Goal: Communication & Community: Answer question/provide support

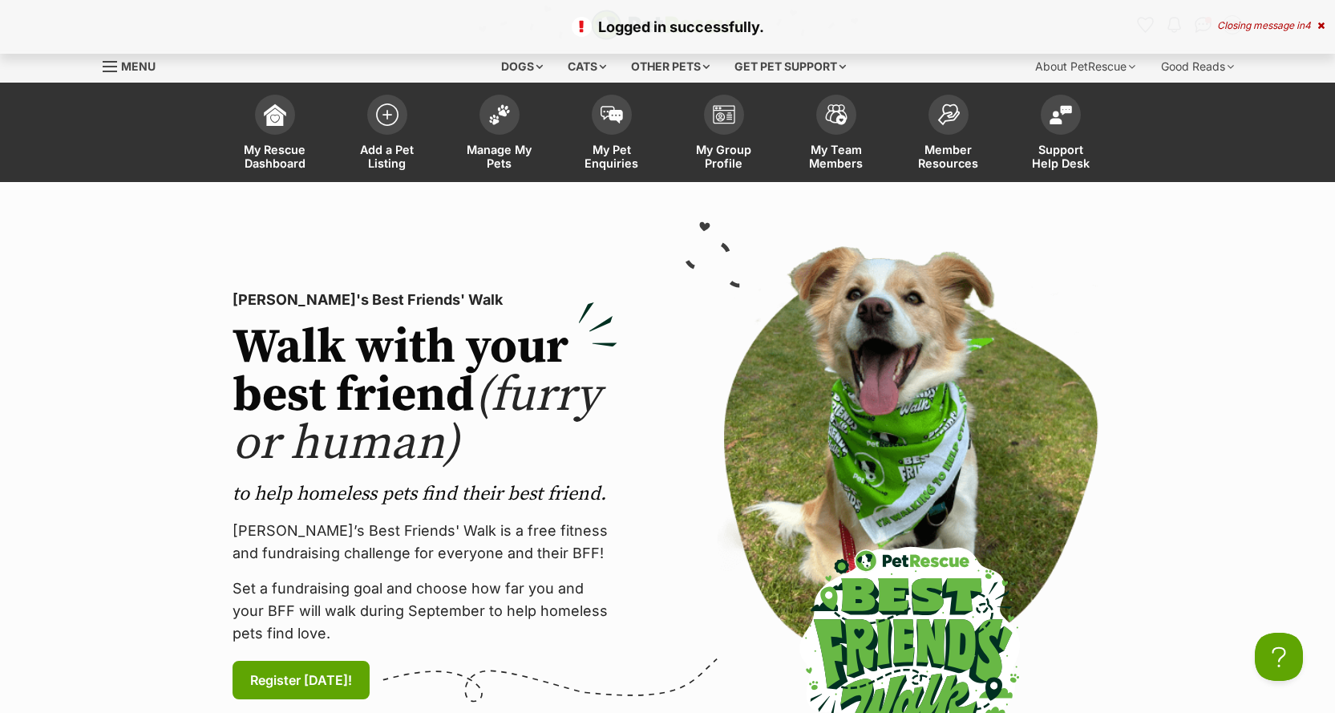
click at [1240, 22] on div "Closing message in 4" at bounding box center [1270, 25] width 107 height 11
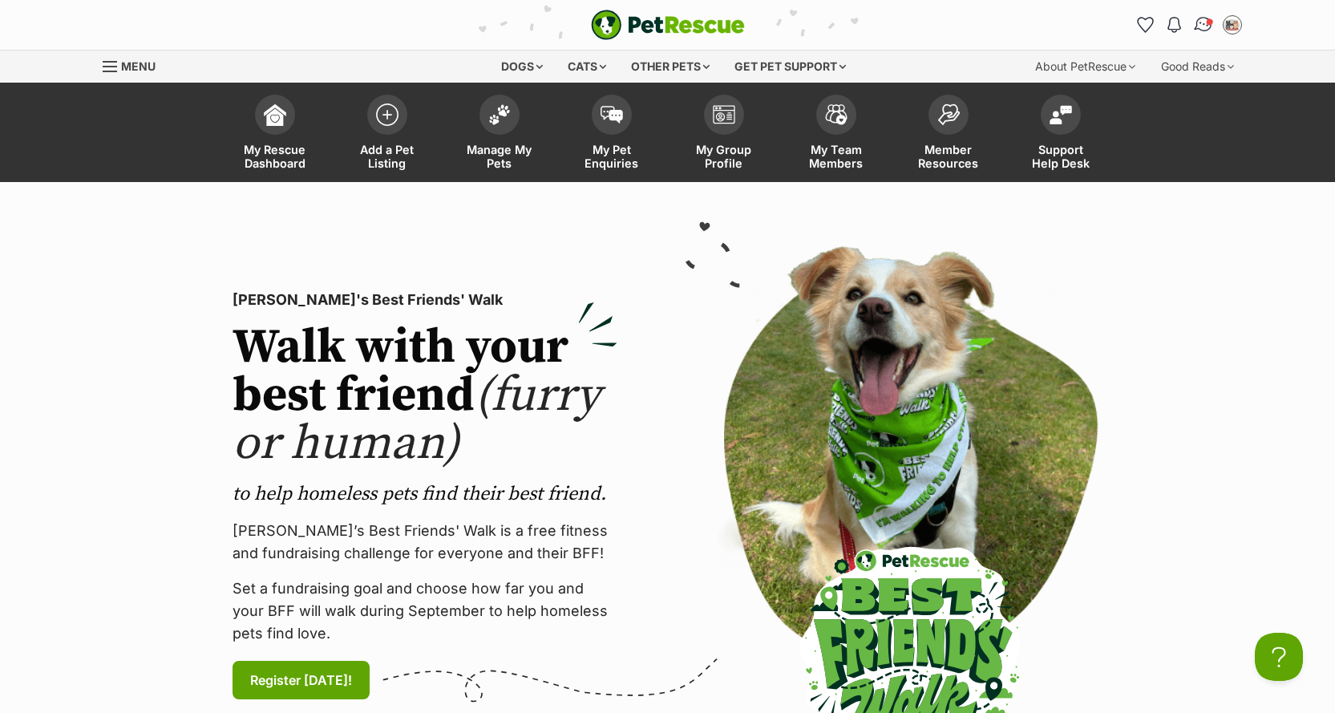
click at [1204, 22] on img "Conversations" at bounding box center [1203, 24] width 22 height 21
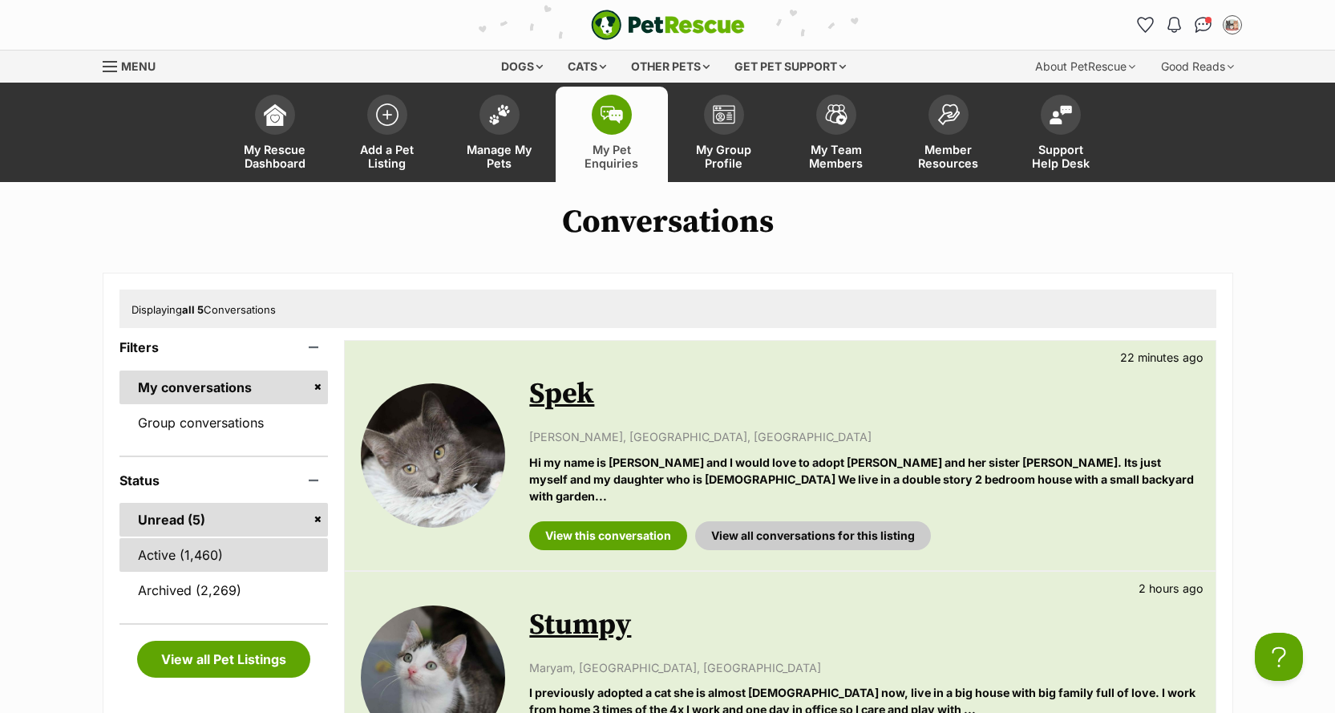
click at [215, 563] on link "Active (1,460)" at bounding box center [223, 555] width 209 height 34
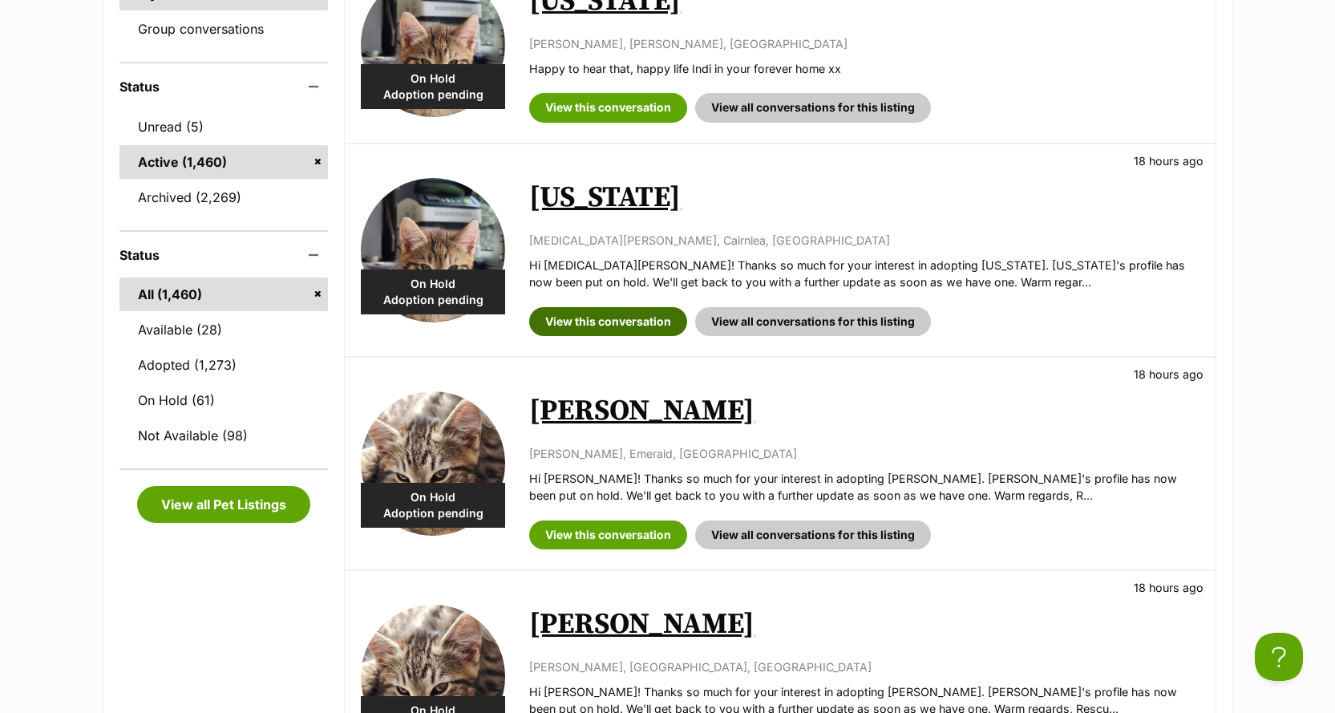
scroll to position [561, 0]
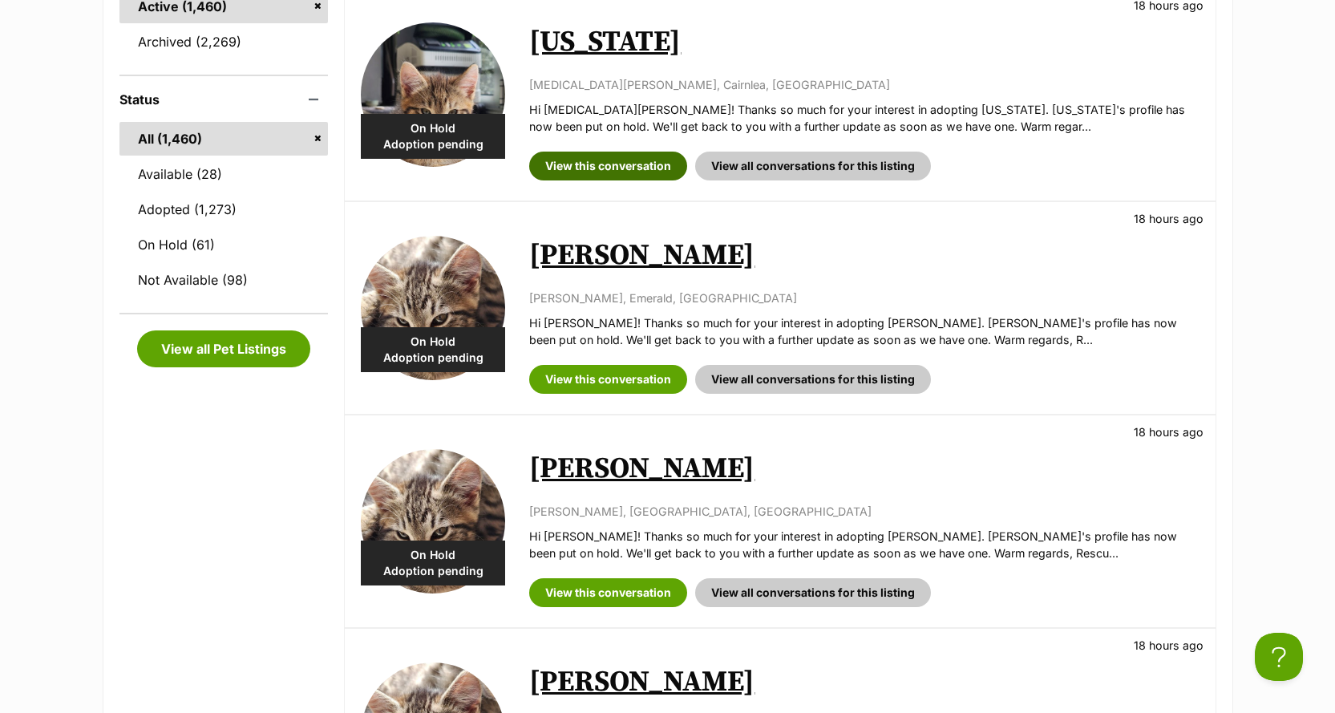
click at [615, 162] on link "View this conversation" at bounding box center [608, 166] width 158 height 29
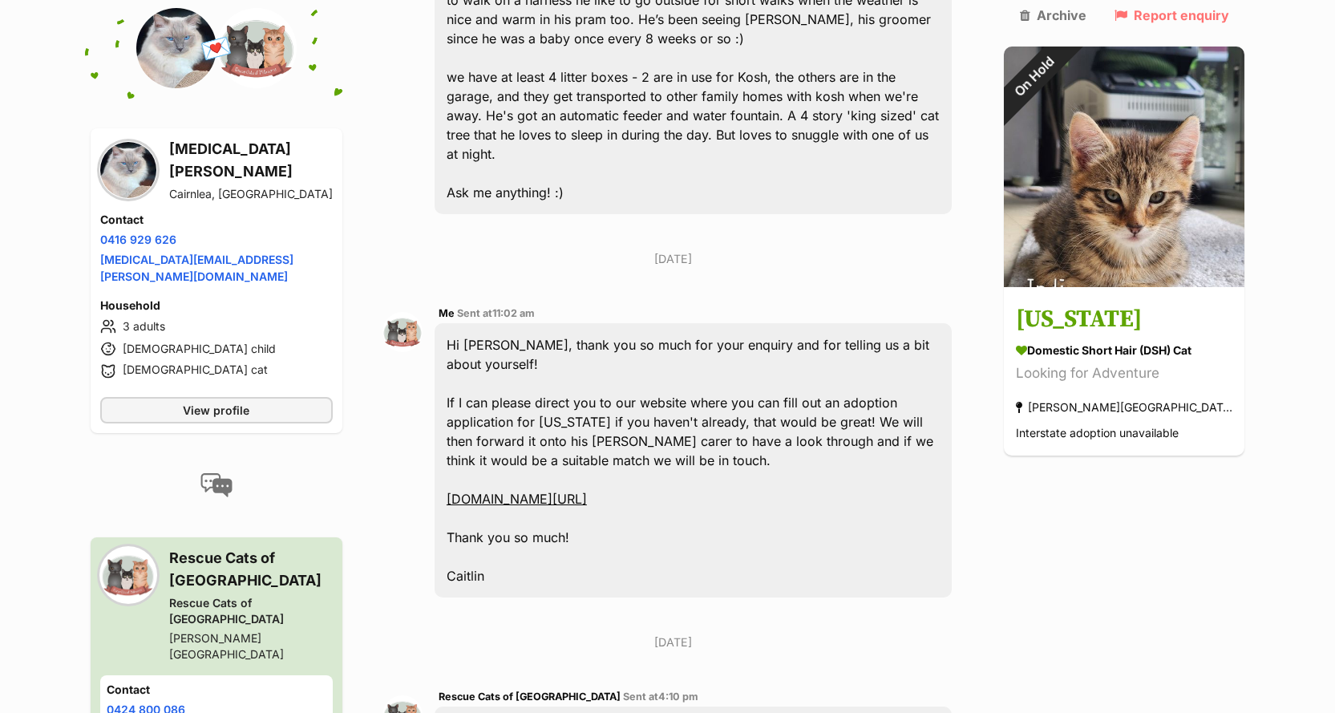
scroll to position [882, 0]
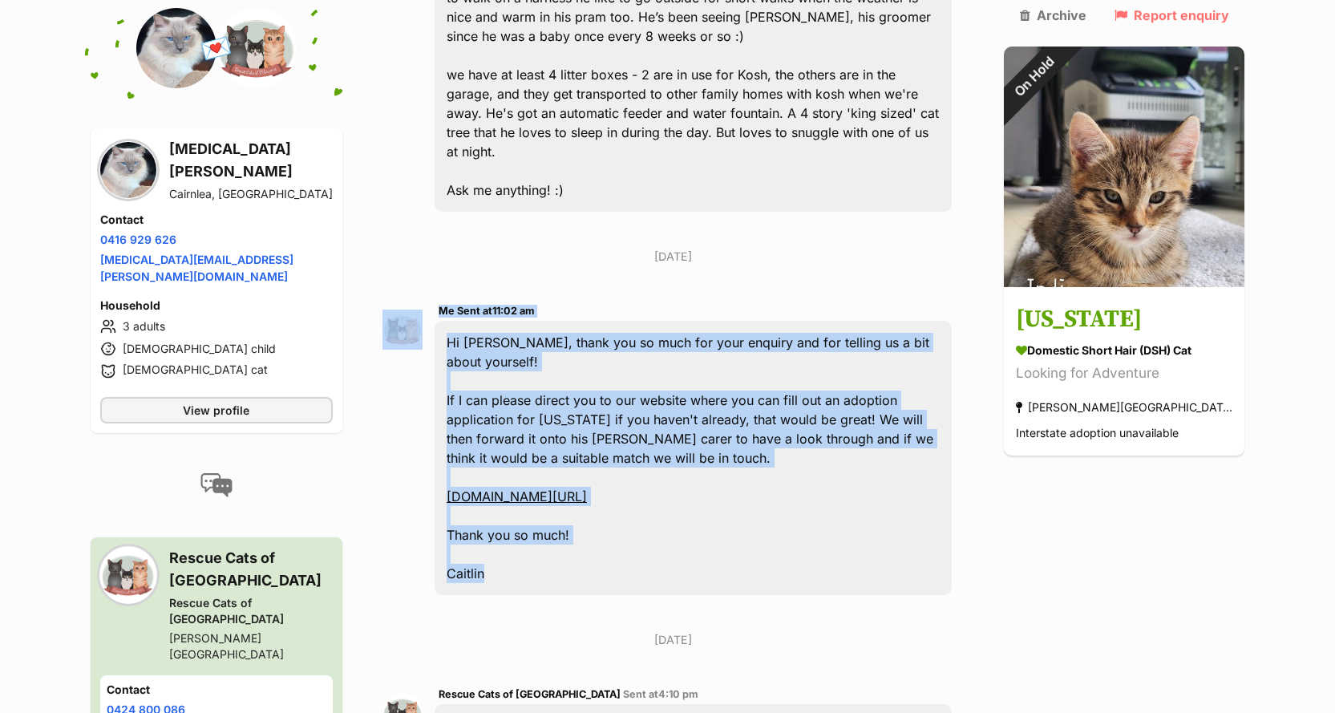
drag, startPoint x: 508, startPoint y: 391, endPoint x: 439, endPoint y: 219, distance: 185.7
click at [439, 289] on div "Me Sent at 11:02 am Hi [PERSON_NAME], thank you so much for your enquiry and fo…" at bounding box center [673, 448] width 582 height 318
click at [512, 330] on div "Hi Yasmin, thank you so much for your enquiry and for telling us a bit about yo…" at bounding box center [694, 458] width 518 height 274
click at [505, 435] on div "Hi Yasmin, thank you so much for your enquiry and for telling us a bit about yo…" at bounding box center [694, 458] width 518 height 274
drag, startPoint x: 505, startPoint y: 438, endPoint x: 469, endPoint y: 285, distance: 157.3
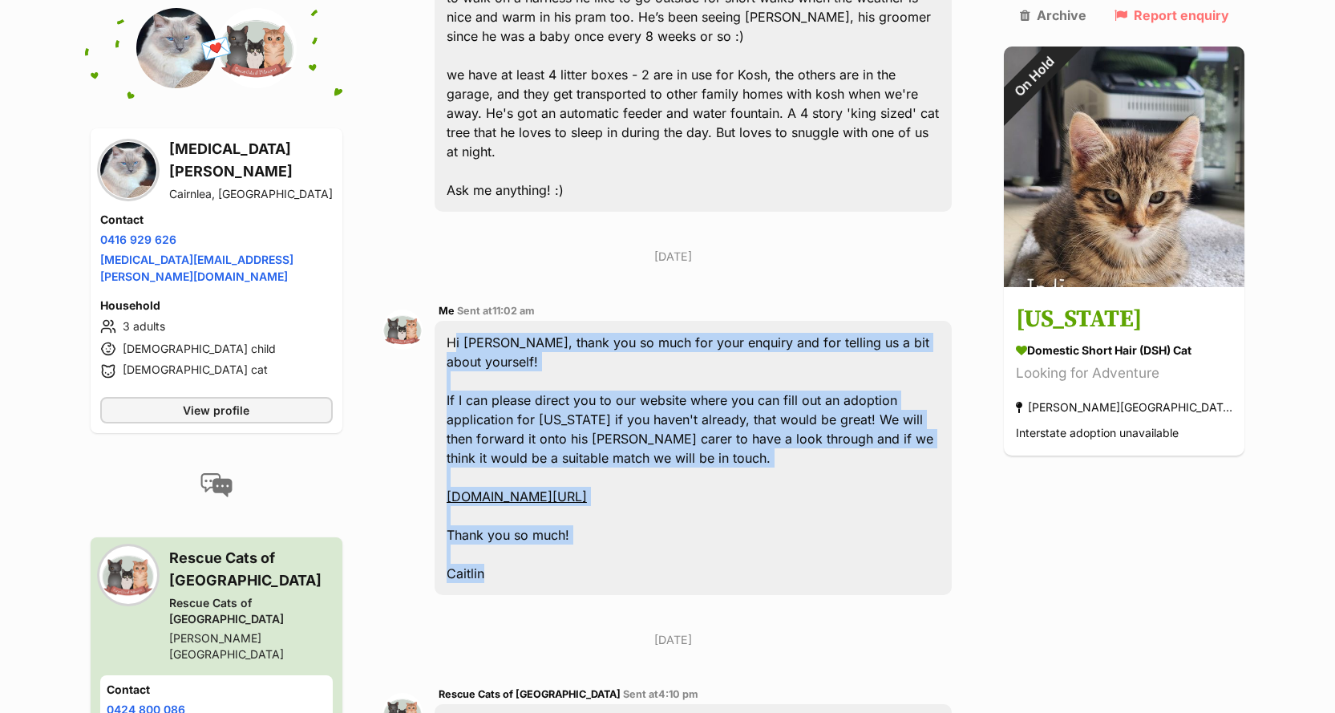
click at [460, 321] on div "Hi Yasmin, thank you so much for your enquiry and for telling us a bit about yo…" at bounding box center [694, 458] width 518 height 274
copy div "Hi Yasmin, thank you so much for your enquiry and for telling us a bit about yo…"
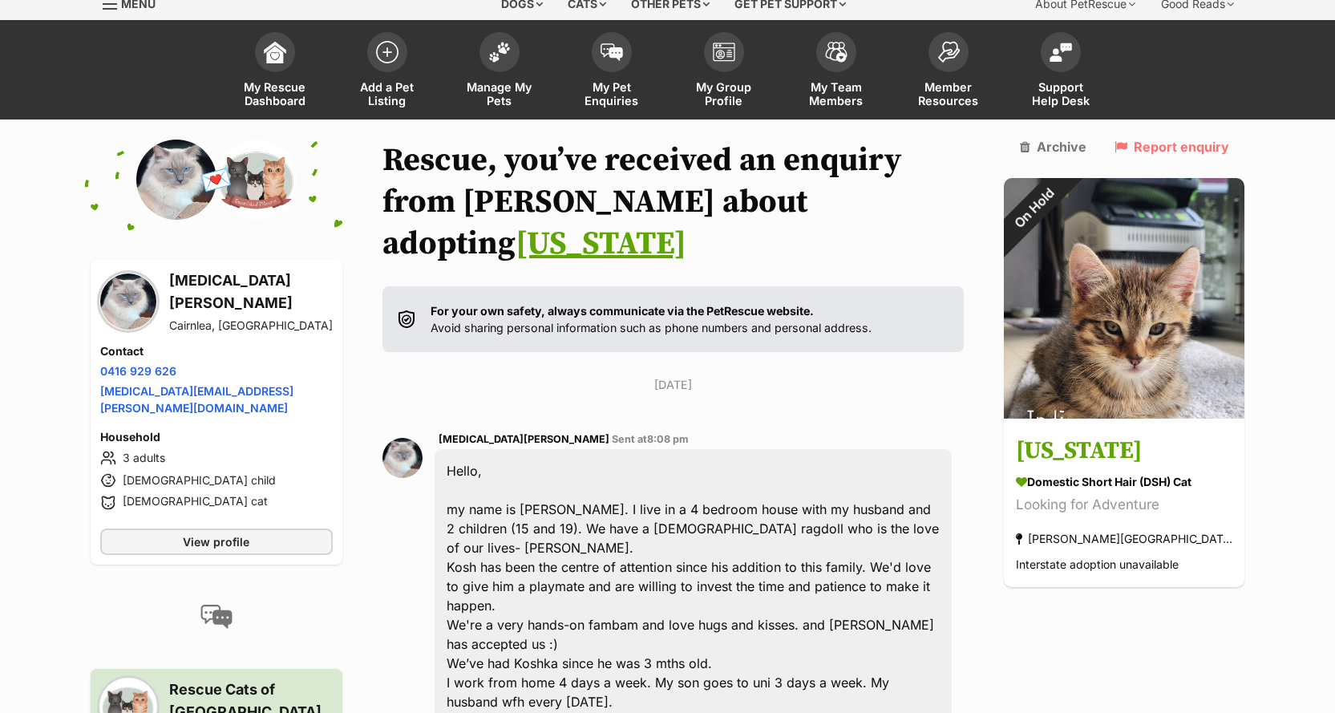
scroll to position [0, 0]
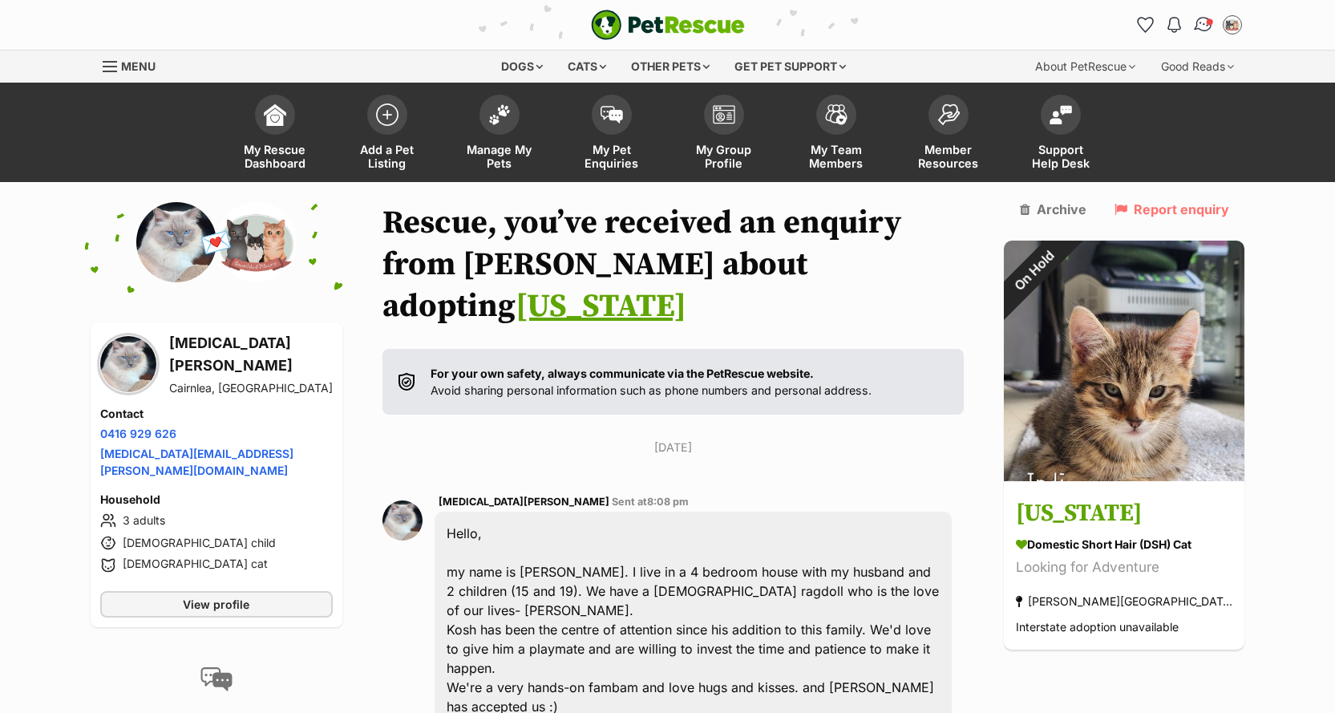
click at [1204, 29] on img "Conversations" at bounding box center [1203, 24] width 22 height 21
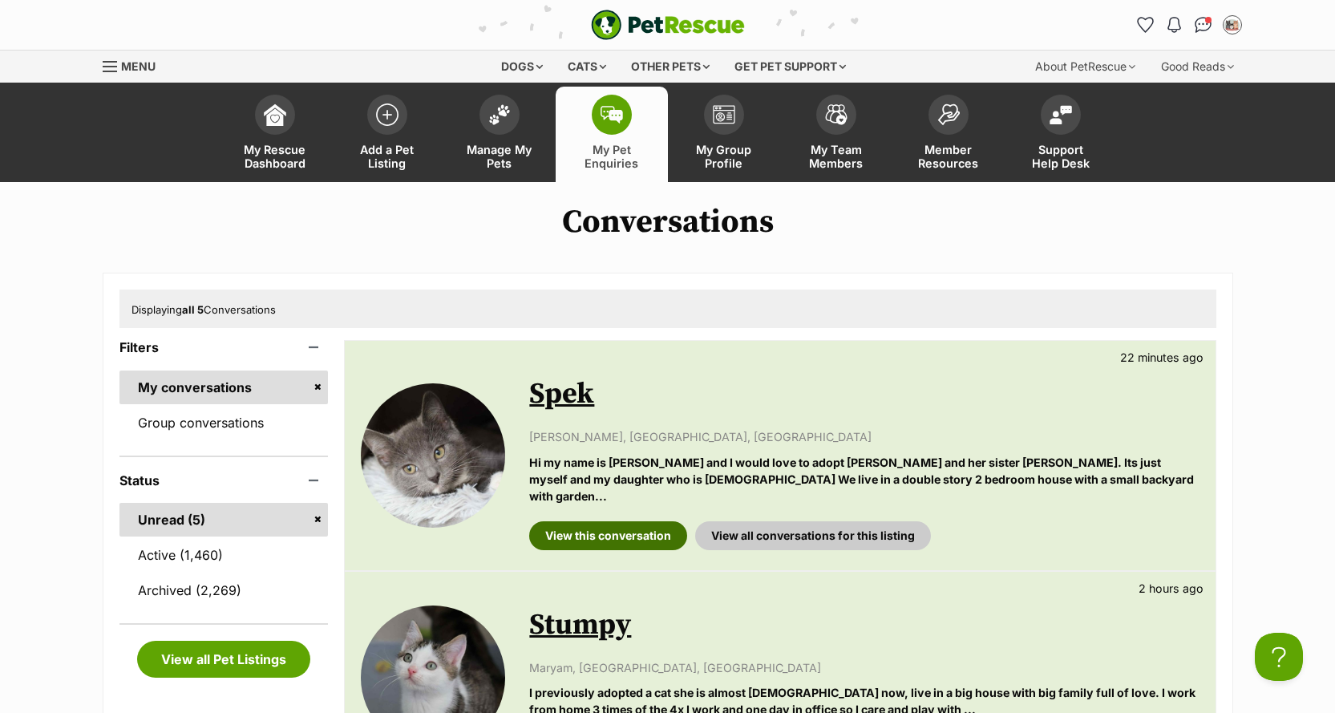
click at [604, 521] on link "View this conversation" at bounding box center [608, 535] width 158 height 29
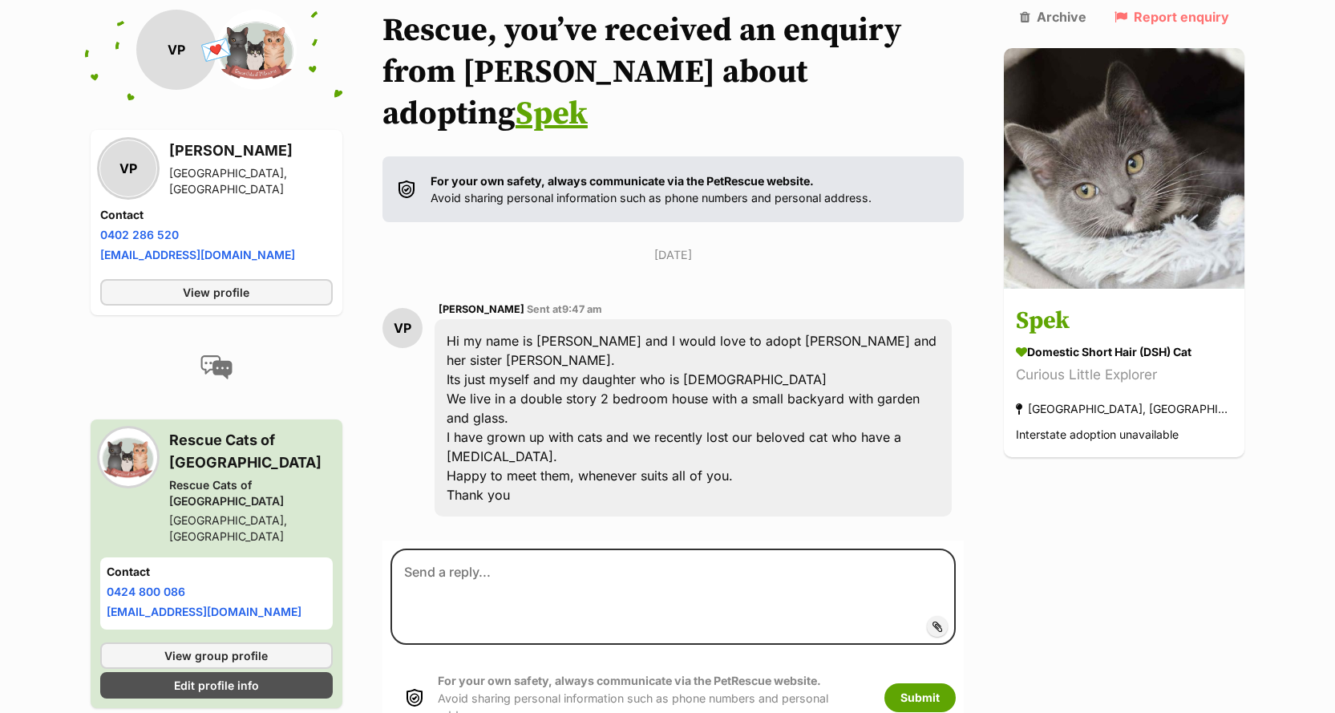
scroll to position [193, 0]
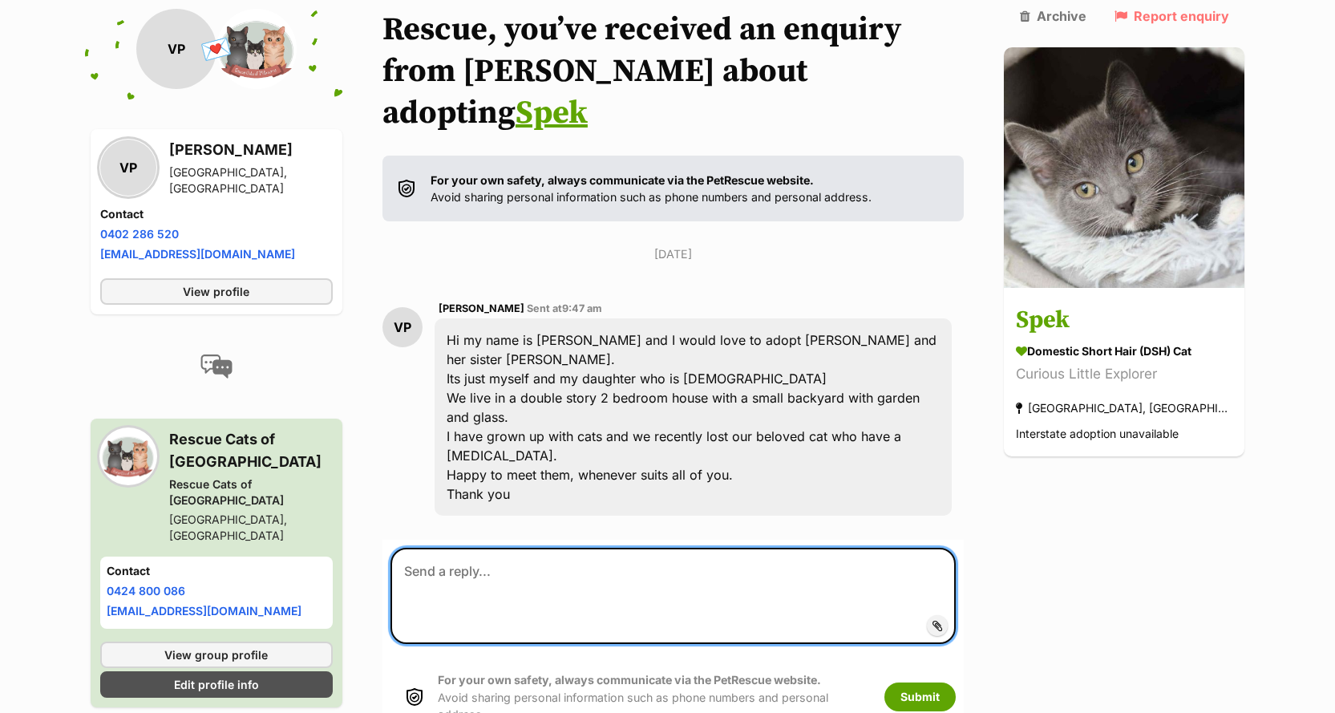
paste textarea "Hi Yasmin, thank you so much for your enquiry and for telling us a bit about yo…"
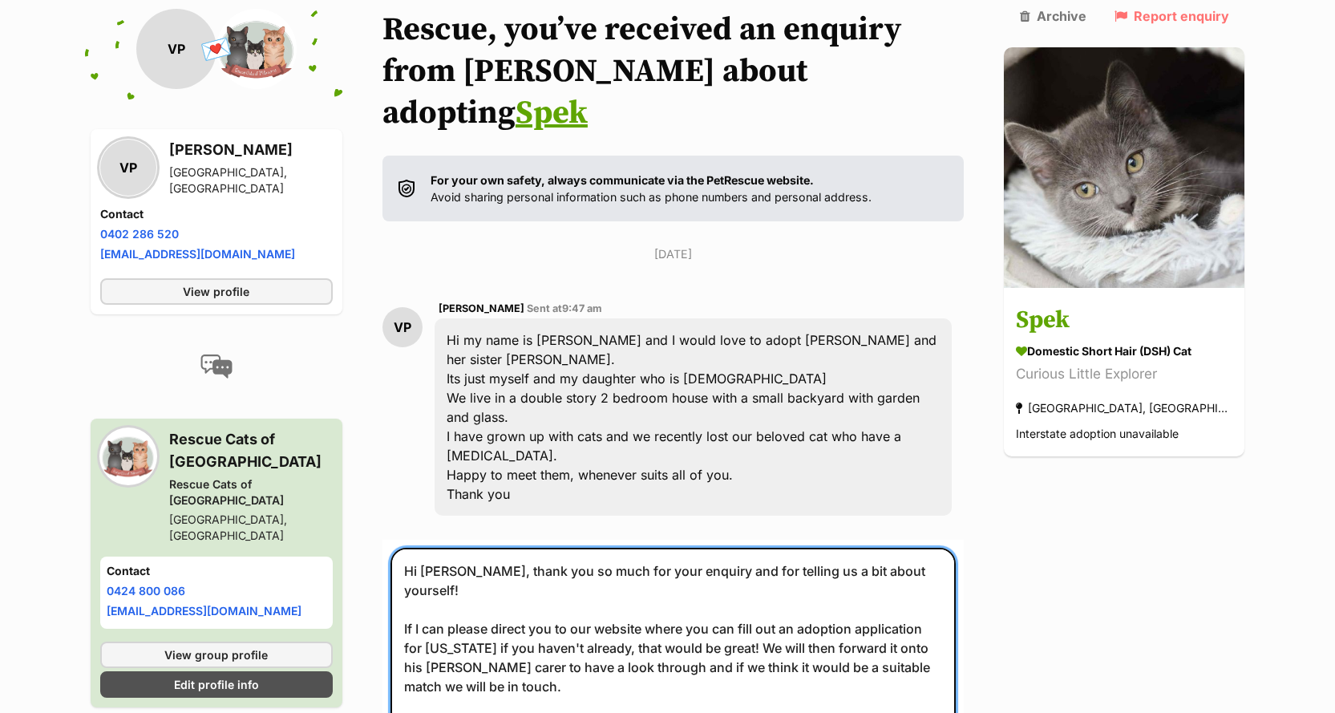
click at [476, 548] on textarea "Hi Yasmin, thank you so much for your enquiry and for telling us a bit about yo…" at bounding box center [674, 677] width 566 height 258
click at [459, 566] on textarea "Hi Vanessa, thank you so much for your enquiry and for telling us a bit about y…" at bounding box center [674, 677] width 566 height 258
click at [902, 573] on textarea "Hi Vanessa, thank you so much for your enquiry and for telling us a bit about y…" at bounding box center [674, 677] width 566 height 258
click at [446, 569] on textarea "Hi Vanessa, thank you so much for your enquiry and for telling us a bit about y…" at bounding box center [674, 677] width 566 height 258
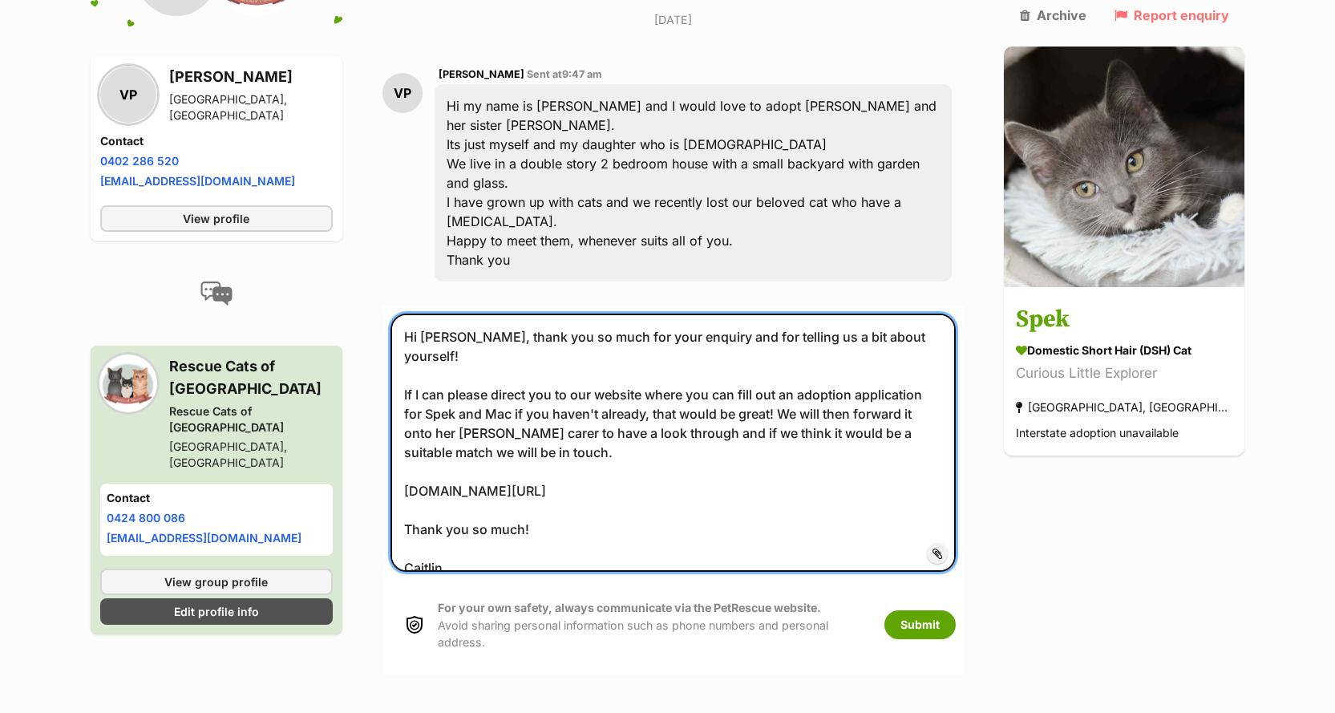
scroll to position [674, 0]
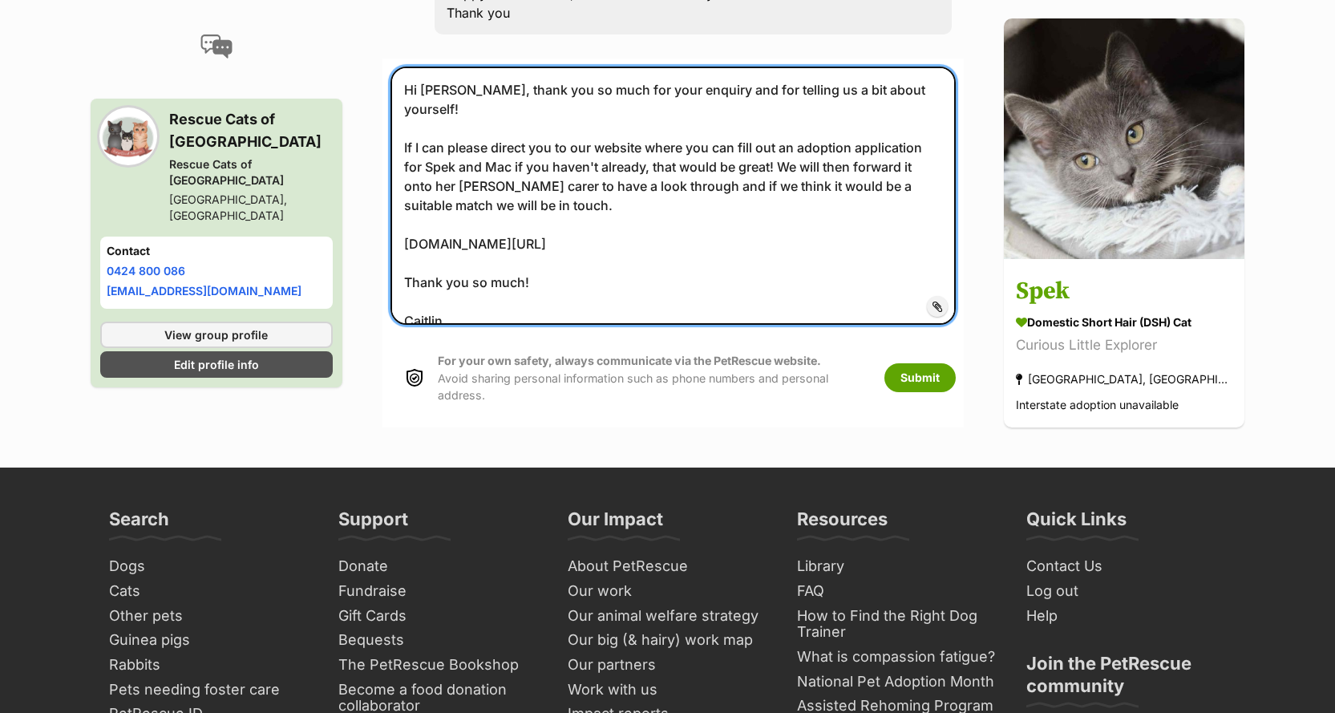
drag, startPoint x: 962, startPoint y: 83, endPoint x: 974, endPoint y: 107, distance: 26.2
click at [957, 85] on textarea "Hi Vanessa, thank you so much for your enquiry and for telling us a bit about y…" at bounding box center [674, 196] width 566 height 258
type textarea "Hi Vanessa, thank you so much for your enquiry and for telling us a bit about y…"
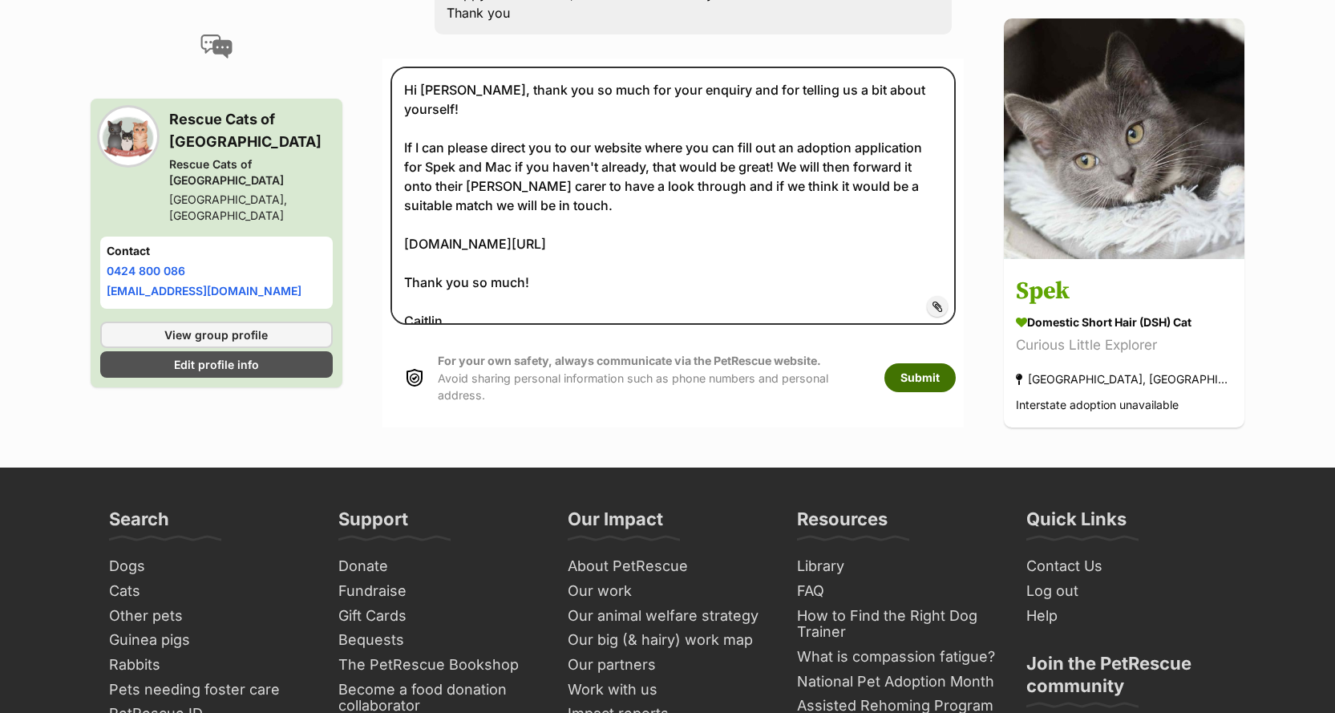
click at [956, 363] on button "Submit" at bounding box center [919, 377] width 71 height 29
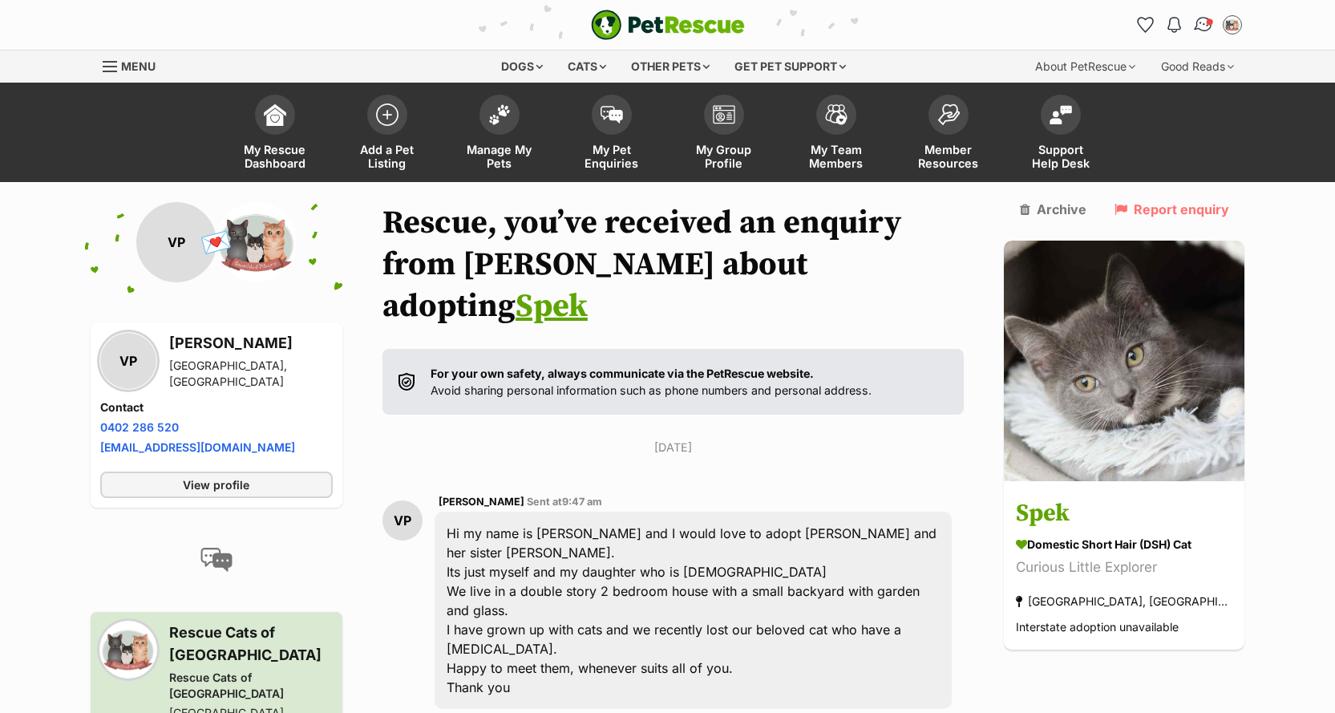
click at [1199, 34] on link "Conversations" at bounding box center [1203, 24] width 33 height 33
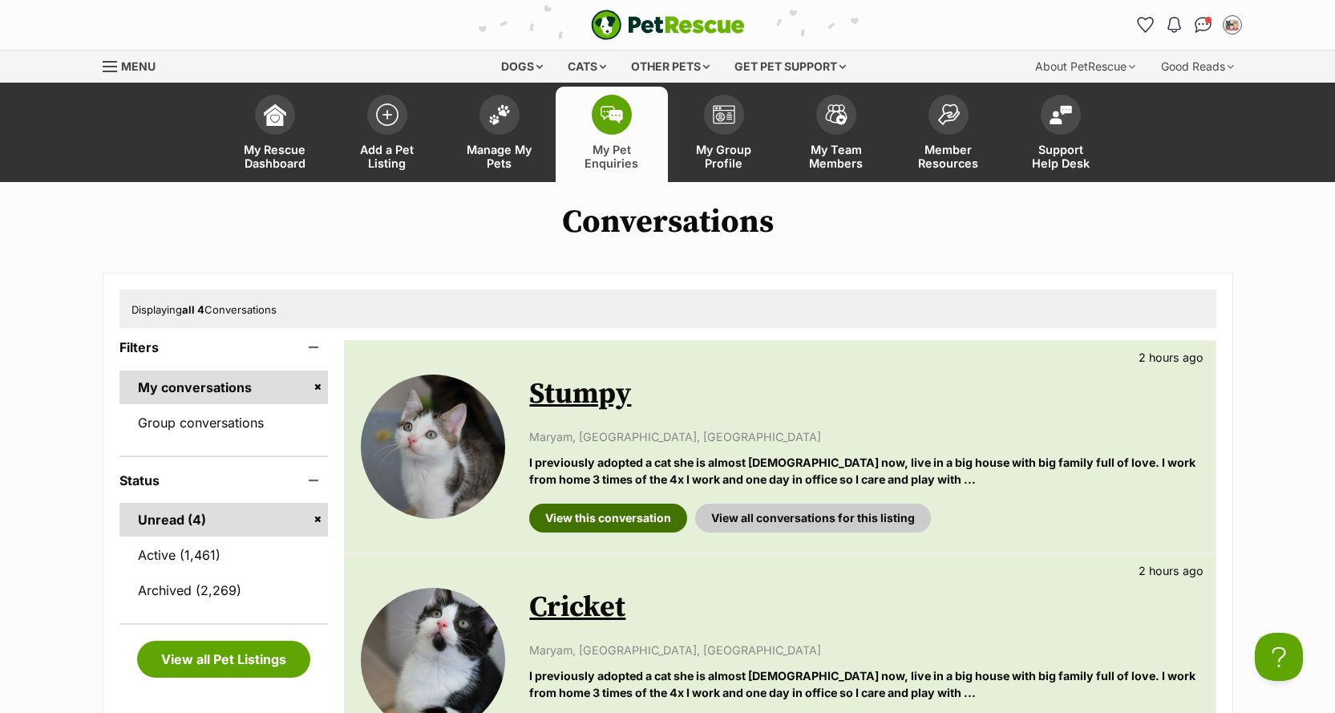
drag, startPoint x: 637, startPoint y: 506, endPoint x: 623, endPoint y: 506, distance: 13.6
click at [636, 508] on link "View this conversation" at bounding box center [608, 518] width 158 height 29
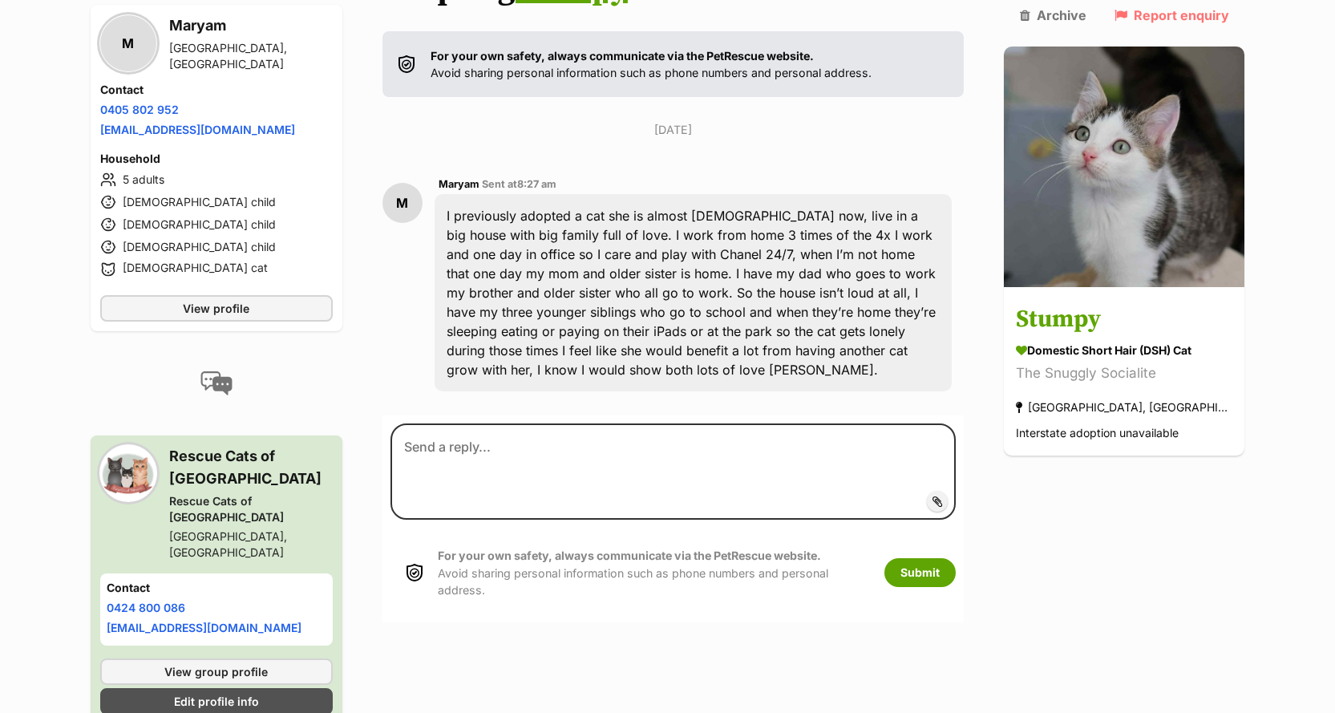
scroll to position [321, 0]
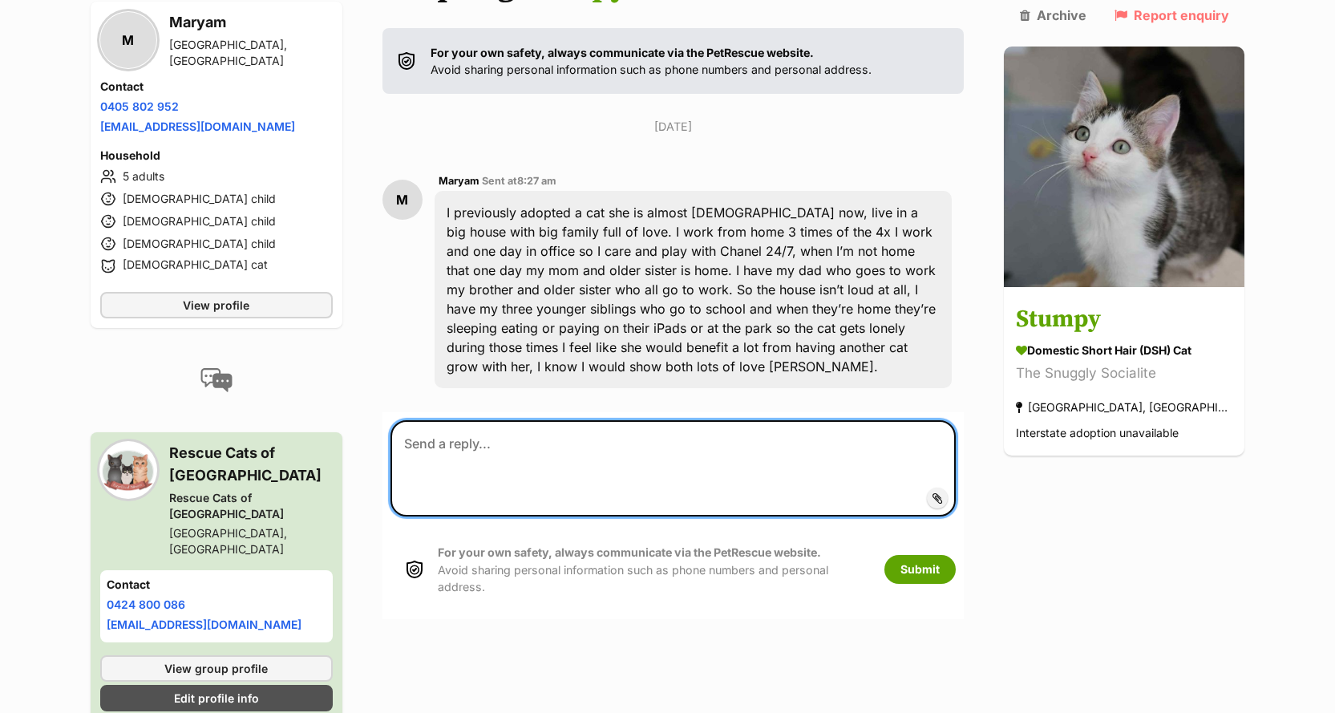
paste textarea "Hi Yasmin, thank you so much for your enquiry and for telling us a bit about yo…"
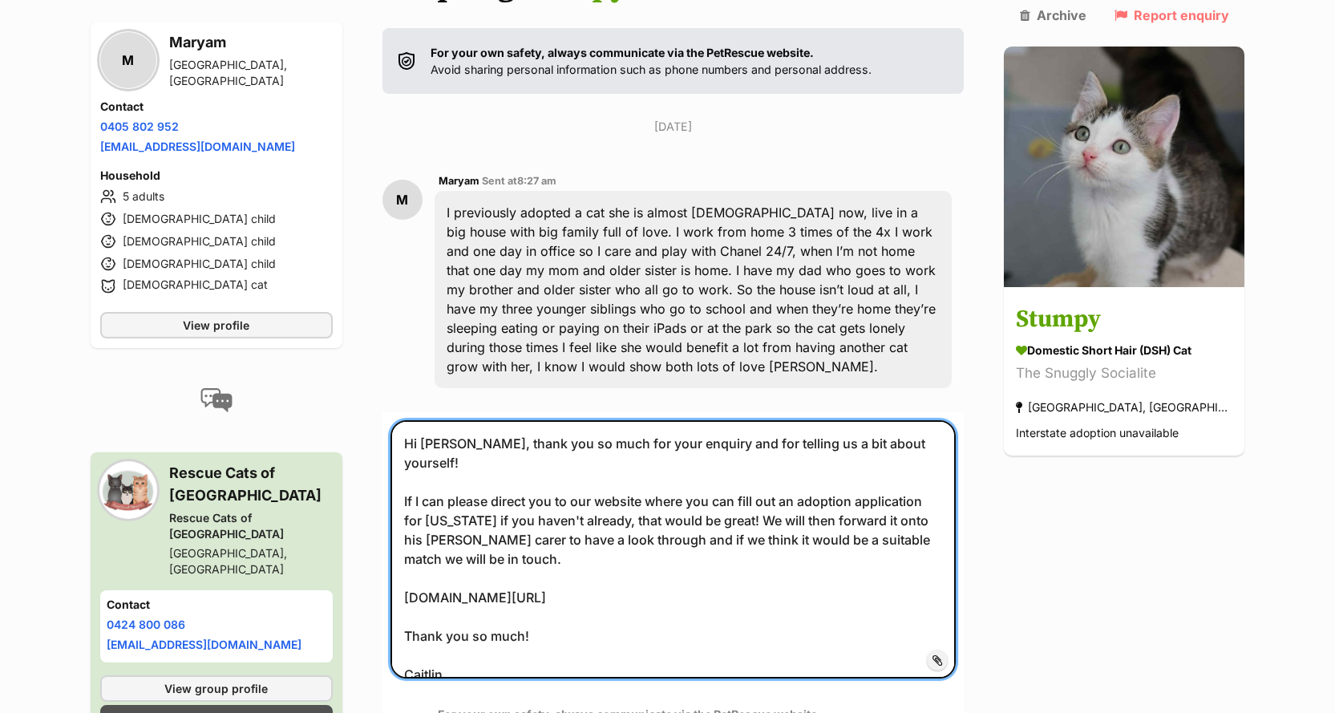
click at [473, 420] on textarea "Hi Yasmin, thank you so much for your enquiry and for telling us a bit about yo…" at bounding box center [674, 549] width 566 height 258
click at [460, 444] on textarea "Hi Maryam, thank you so much for your enquiry and for telling us a bit about yo…" at bounding box center [674, 549] width 566 height 258
type textarea "Hi Maryam, thank you so much for your enquiry and for telling us a bit about yo…"
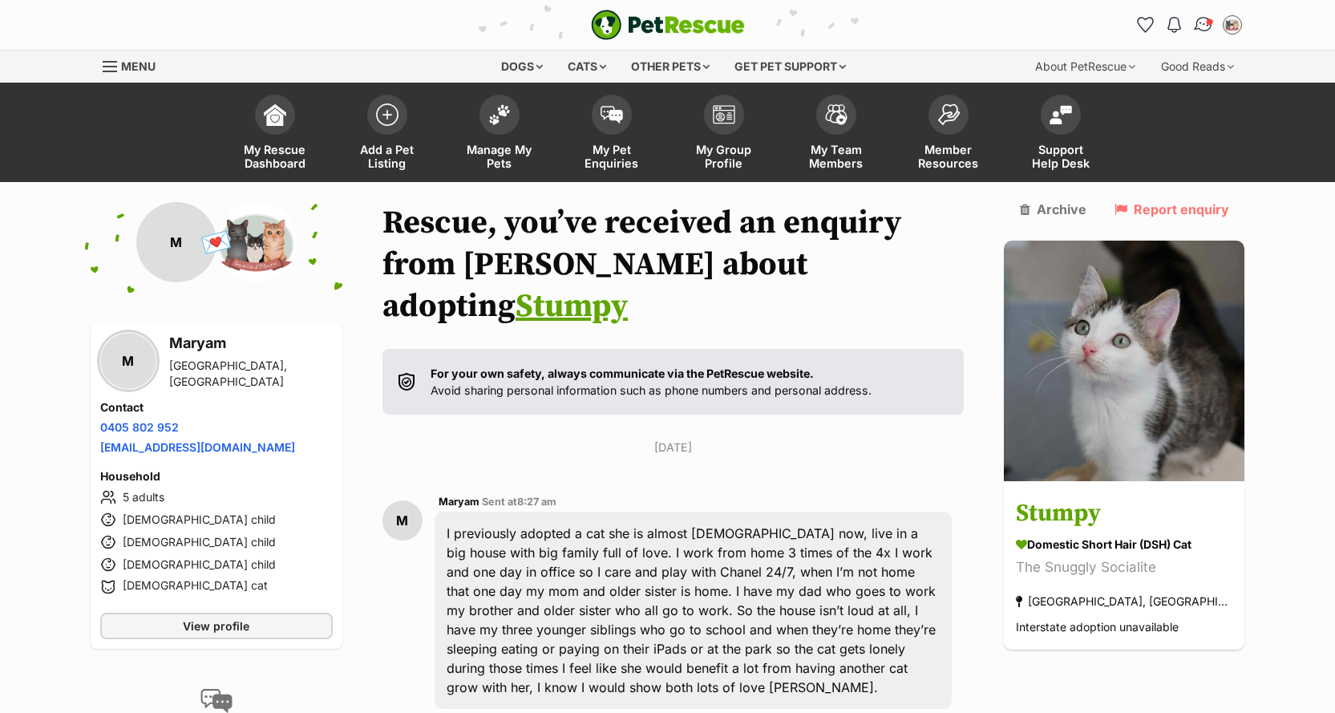
click at [1199, 25] on img "Conversations" at bounding box center [1203, 24] width 22 height 21
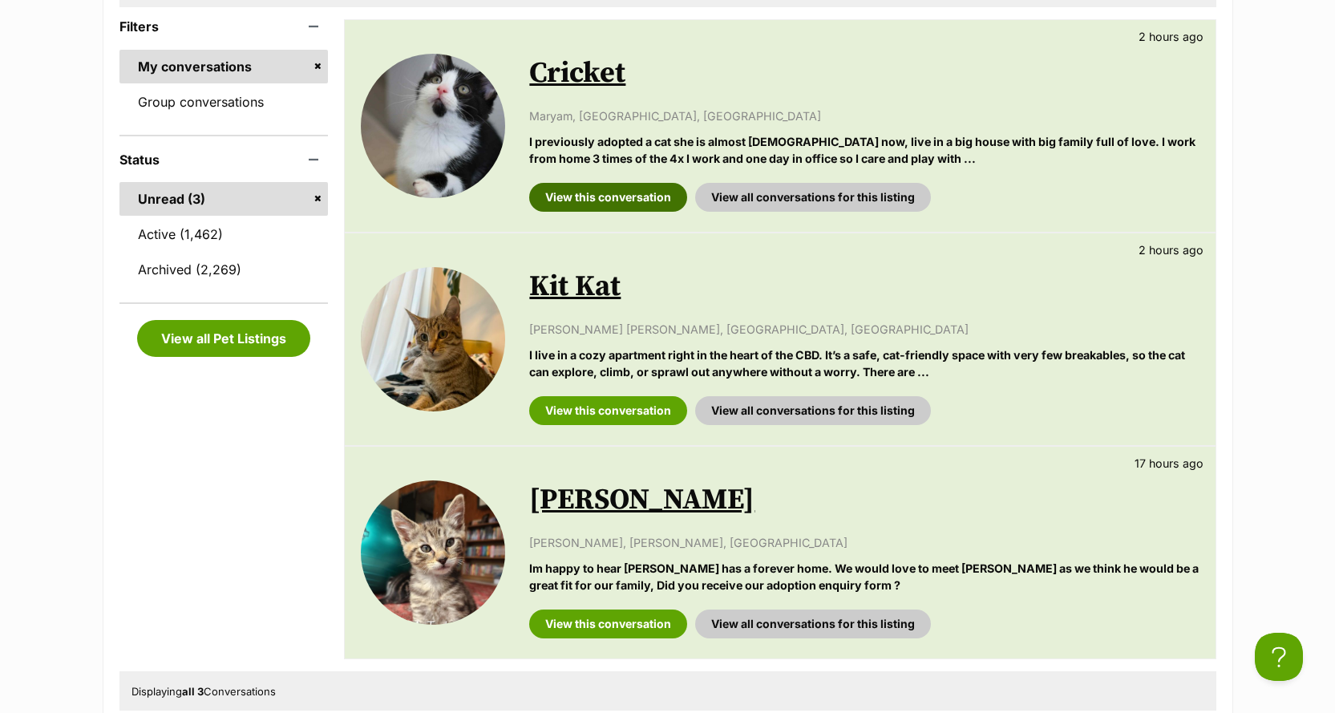
click at [617, 189] on link "View this conversation" at bounding box center [608, 197] width 158 height 29
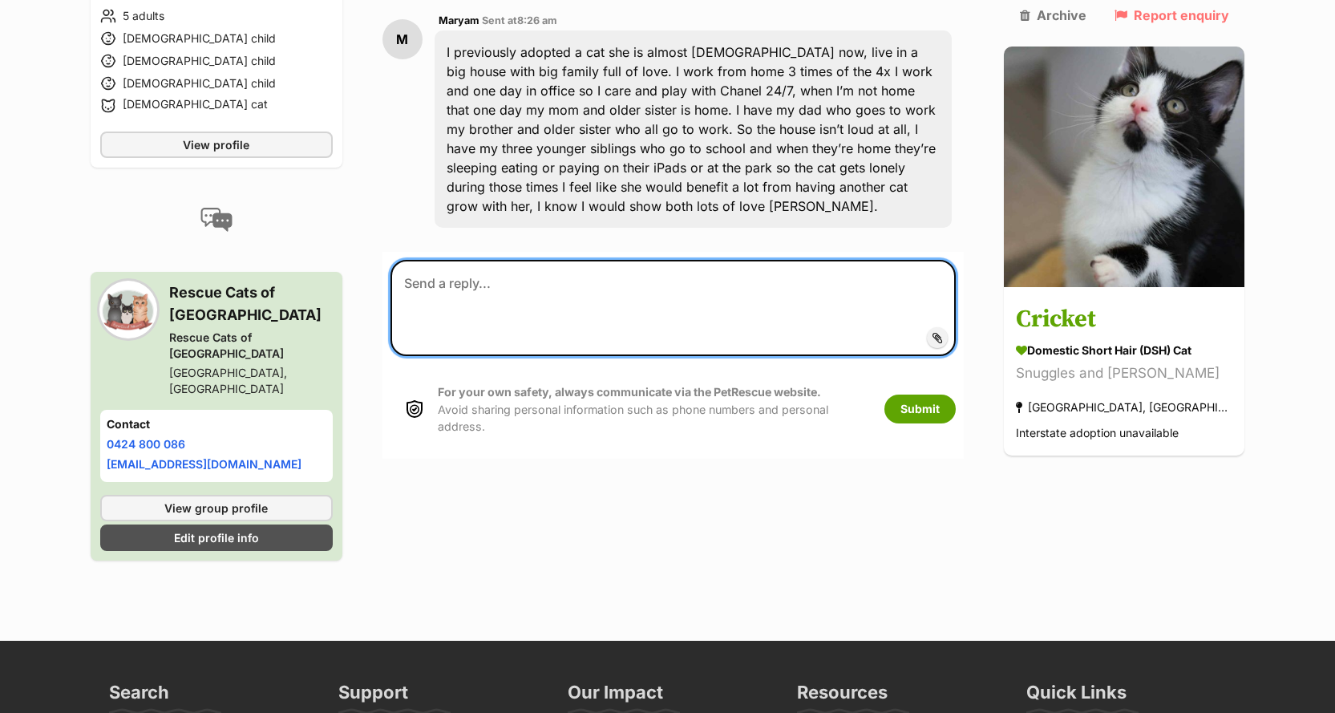
paste textarea "Hi [PERSON_NAME], thank you so much for your enquiry and for telling us a bit a…"
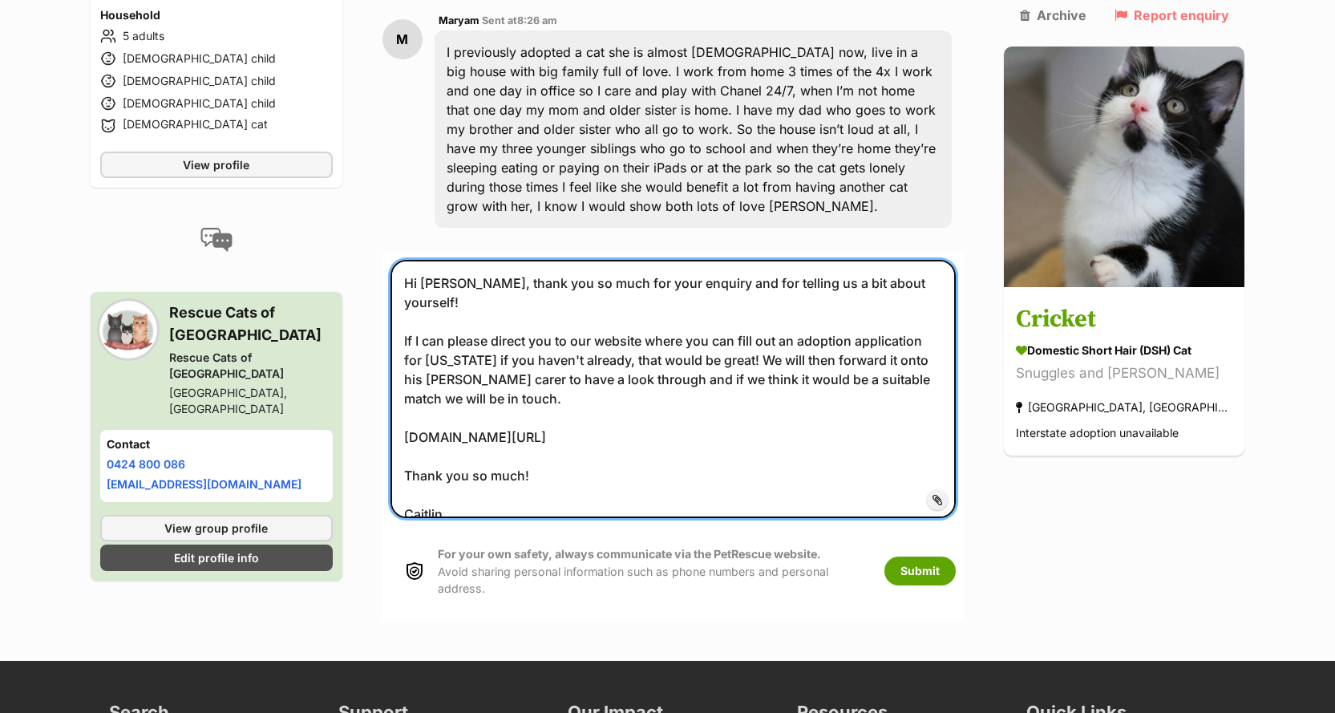
click at [469, 260] on textarea "Hi [PERSON_NAME], thank you so much for your enquiry and for telling us a bit a…" at bounding box center [674, 389] width 566 height 258
click at [459, 289] on textarea "Hi [PERSON_NAME], thank you so much for your enquiry and for telling us a bit a…" at bounding box center [674, 389] width 566 height 258
click at [912, 280] on textarea "Hi Maryam, thank you so much for your enquiry and for telling us a bit about yo…" at bounding box center [674, 389] width 566 height 258
click at [915, 276] on textarea "Hi Maryam, thank you so much for your enquiry and for telling us a bit about yo…" at bounding box center [674, 389] width 566 height 258
type textarea "Hi Maryam, thank you so much for your enquiry and for telling us a bit about yo…"
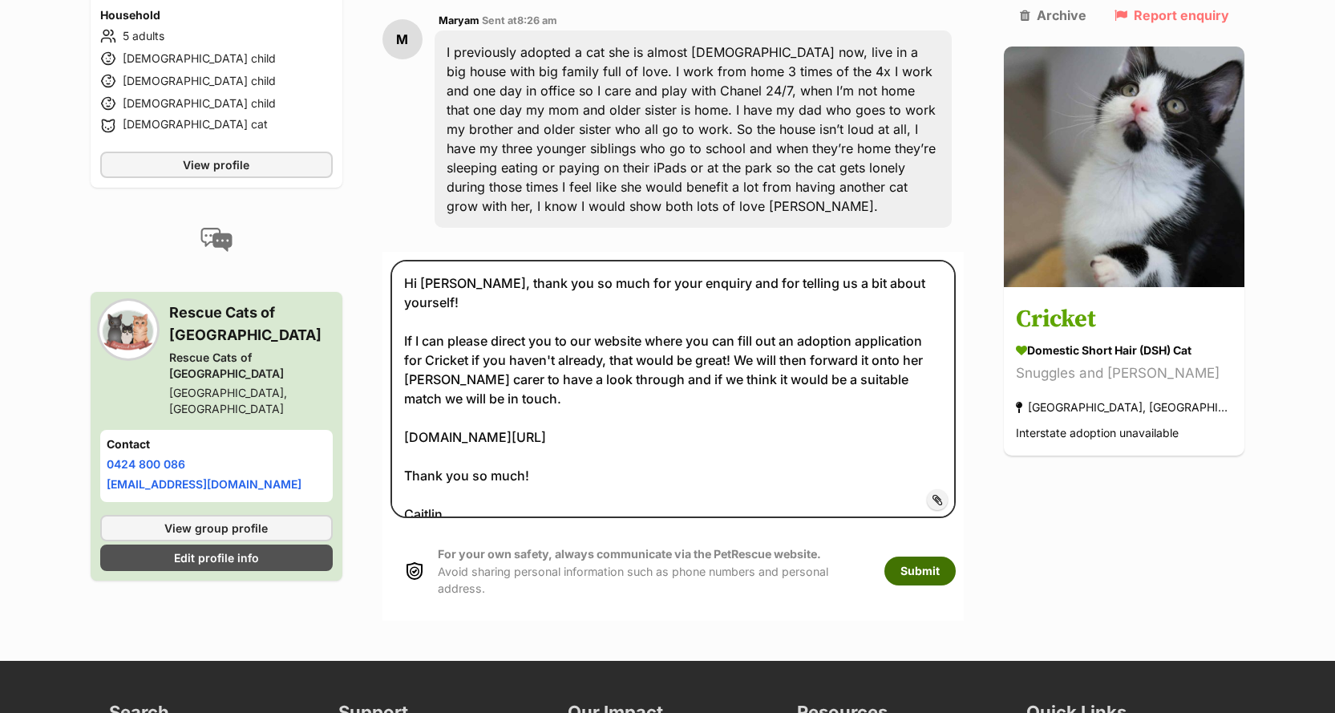
click at [955, 556] on button "Submit" at bounding box center [919, 570] width 71 height 29
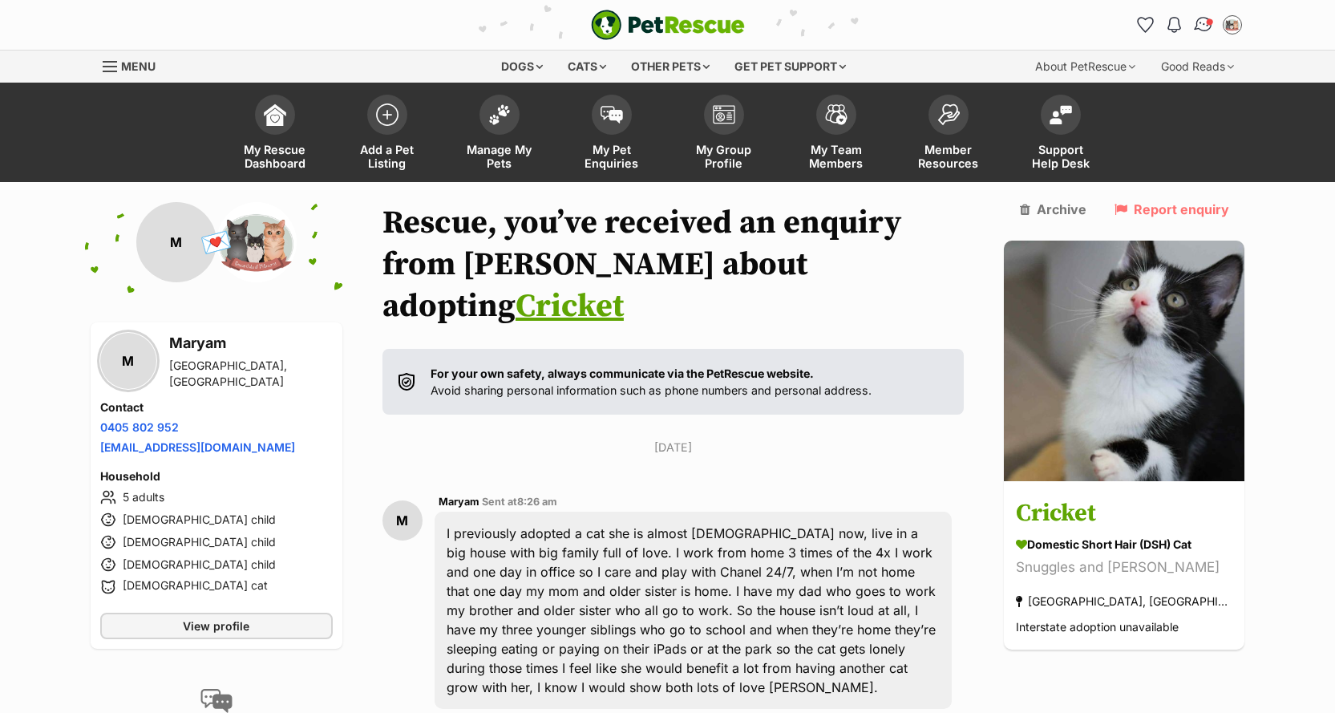
click at [1204, 27] on img "Conversations" at bounding box center [1203, 24] width 22 height 21
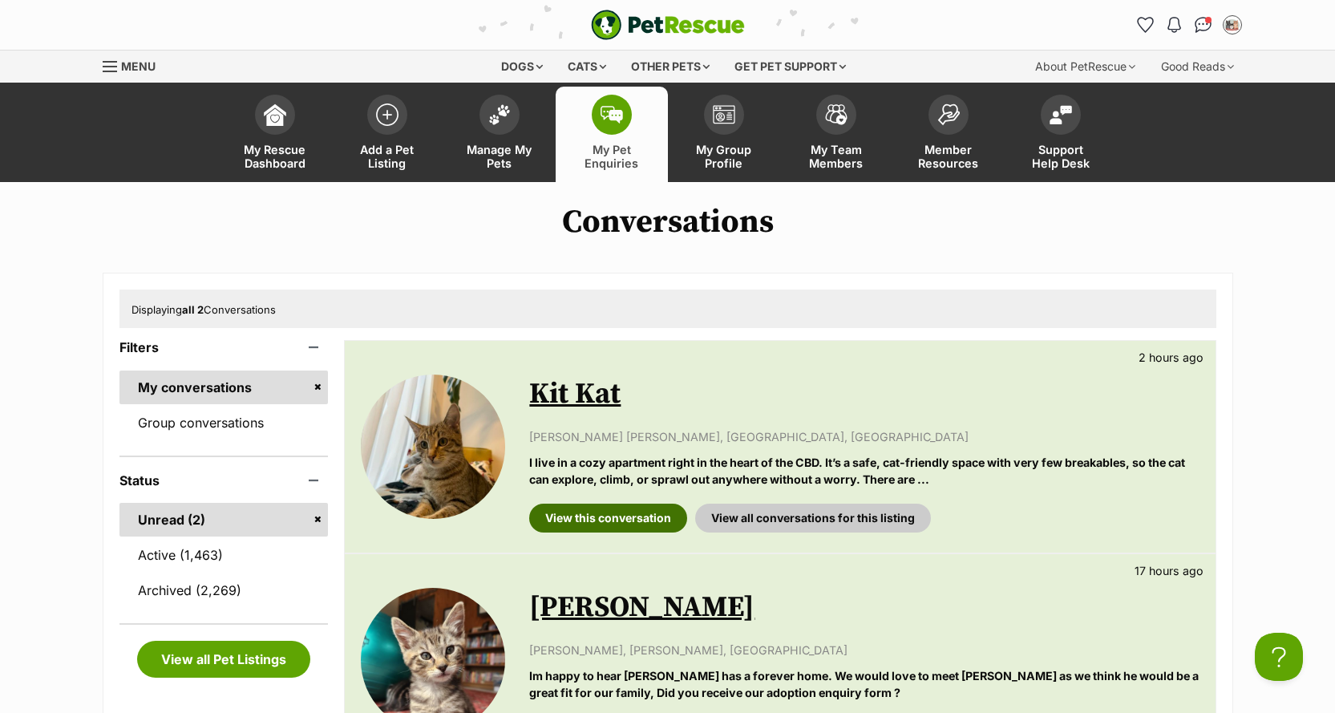
click at [638, 520] on link "View this conversation" at bounding box center [608, 518] width 158 height 29
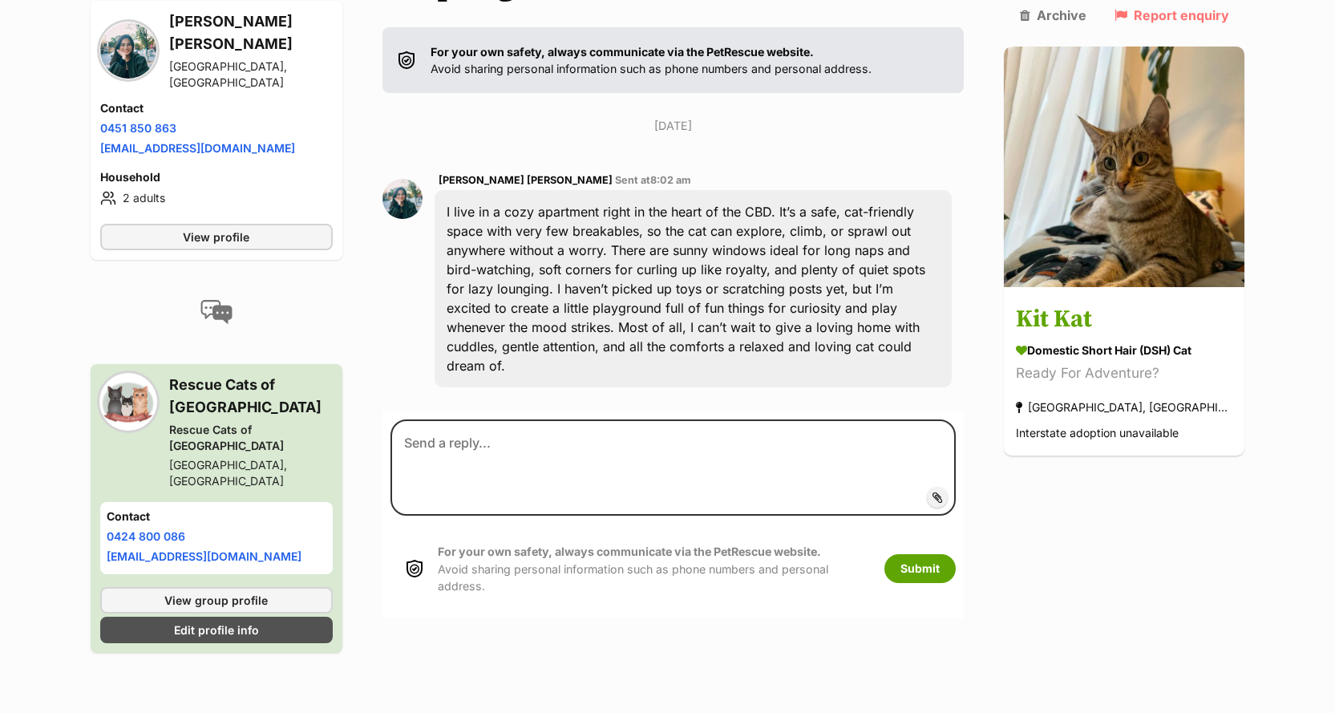
scroll to position [321, 0]
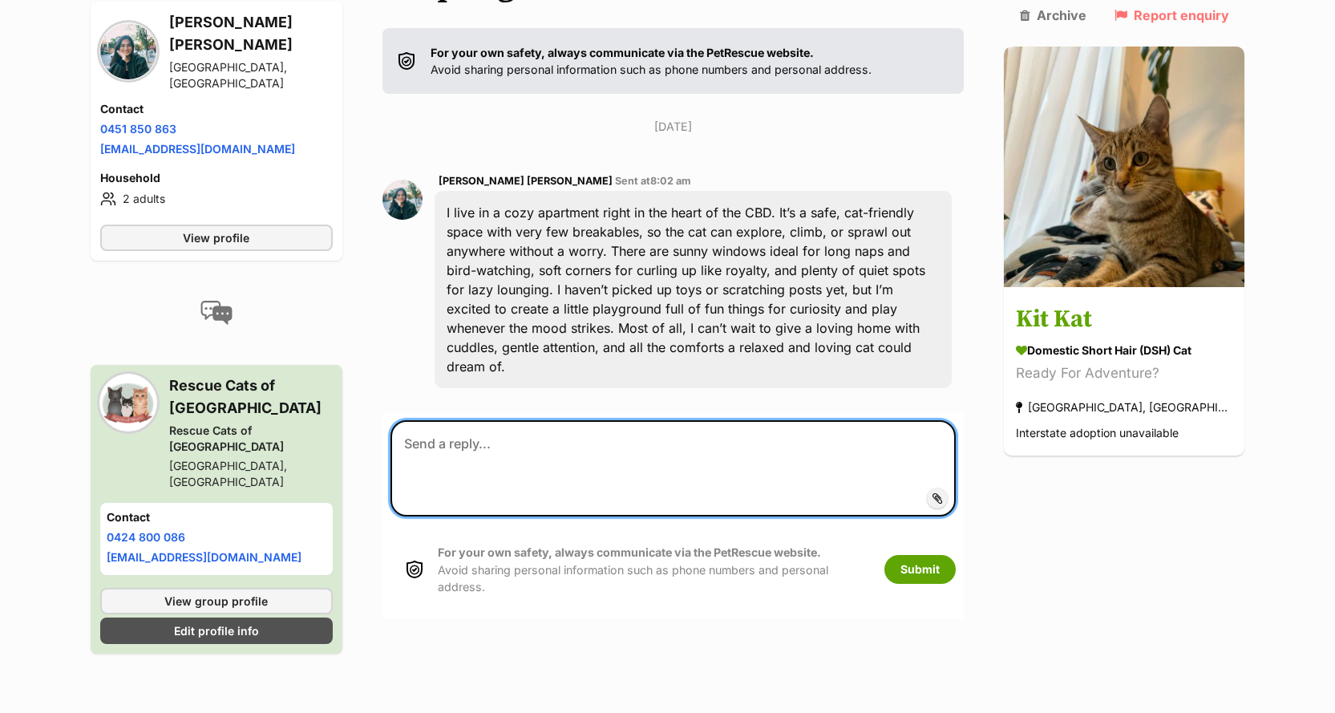
paste textarea "Hi Yasmin, thank you so much for your enquiry and for telling us a bit about yo…"
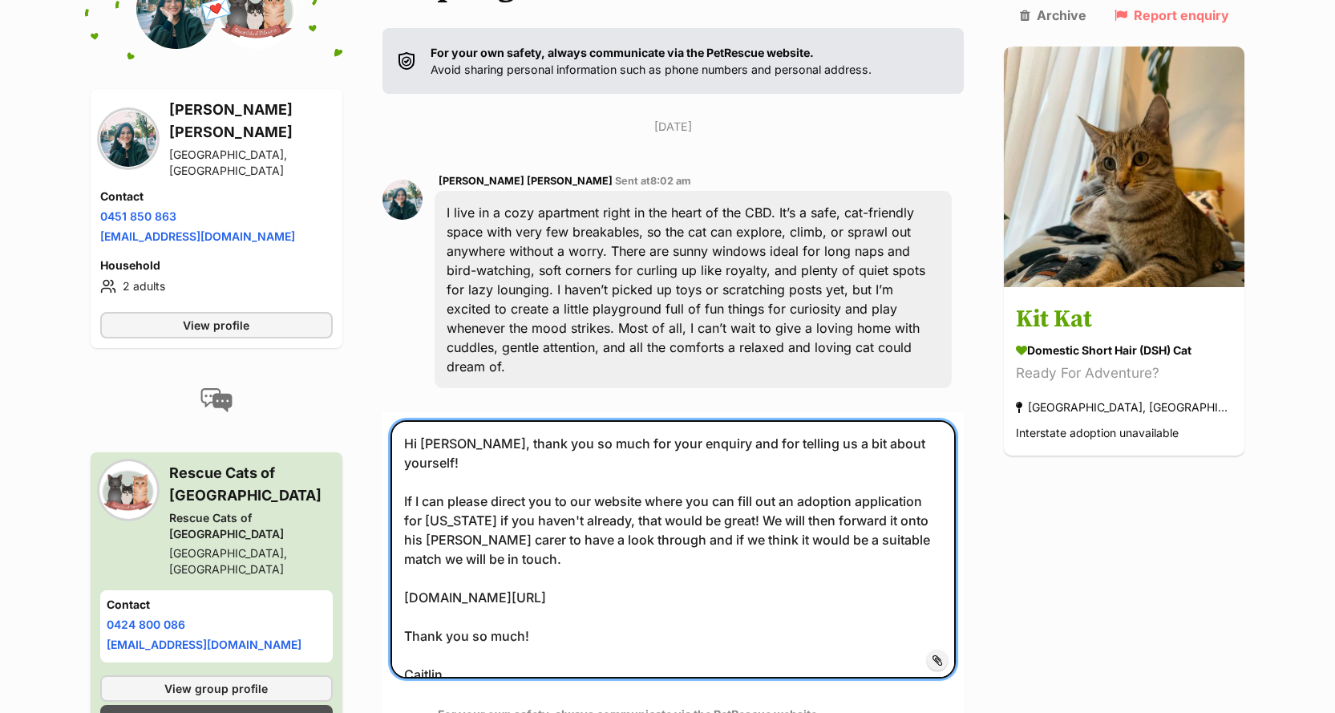
click at [472, 420] on textarea "Hi Yasmin, thank you so much for your enquiry and for telling us a bit about yo…" at bounding box center [674, 549] width 566 height 258
click at [457, 443] on textarea "Hi Sabrina, thank you so much for your enquiry and for telling us a bit about y…" at bounding box center [674, 549] width 566 height 258
click at [888, 441] on textarea "Hi Sabrina, thank you so much for your enquiry and for telling us a bit about y…" at bounding box center [674, 549] width 566 height 258
type textarea "Hi Sabrina, thank you so much for your enquiry and for telling us a bit about y…"
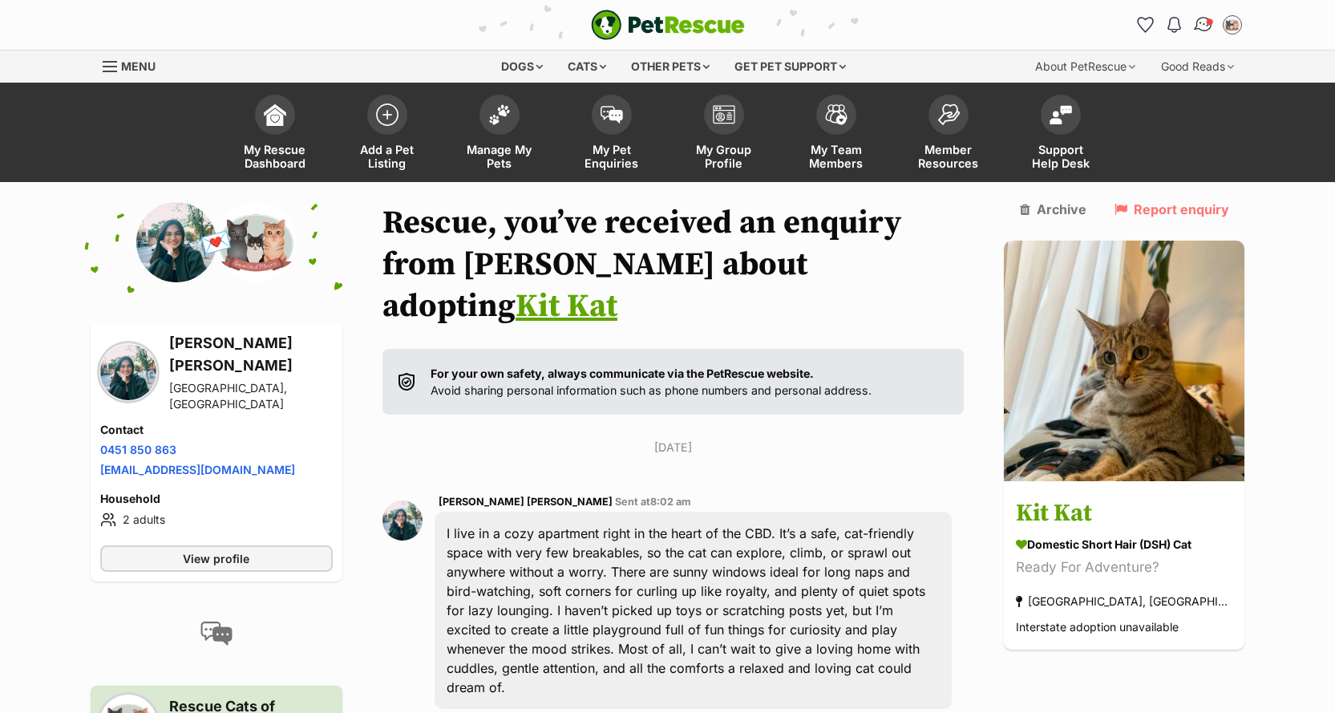
click at [1205, 20] on img "Conversations" at bounding box center [1203, 24] width 22 height 21
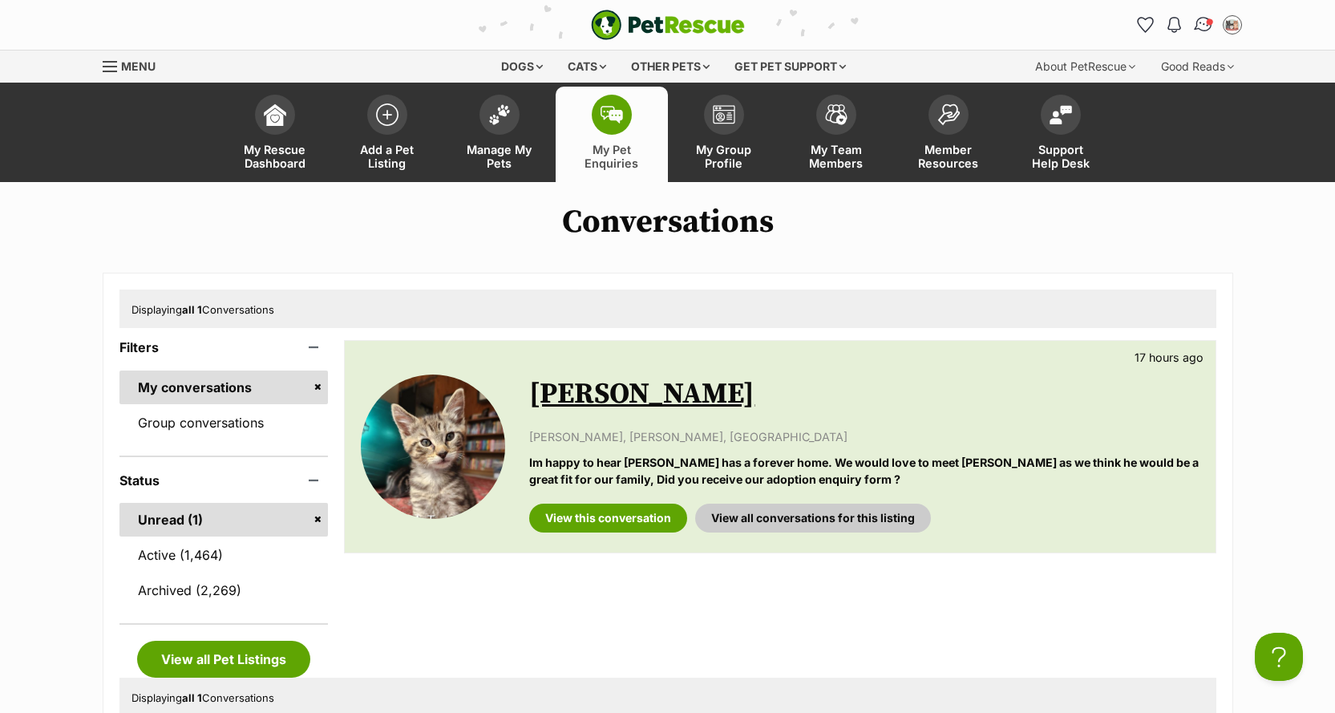
click at [1197, 24] on img "Conversations" at bounding box center [1203, 24] width 22 height 21
